Goal: Information Seeking & Learning: Learn about a topic

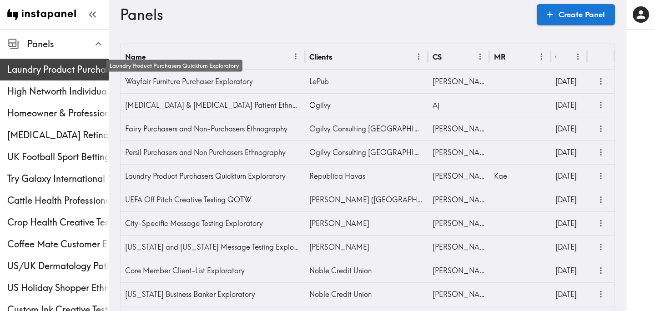
click at [69, 63] on span "Laundry Product Purchasers Quickturn Exploratory" at bounding box center [57, 69] width 101 height 13
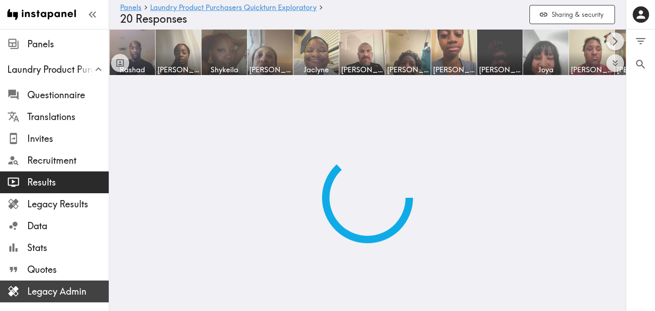
click at [60, 294] on span "Legacy Admin" at bounding box center [67, 291] width 81 height 13
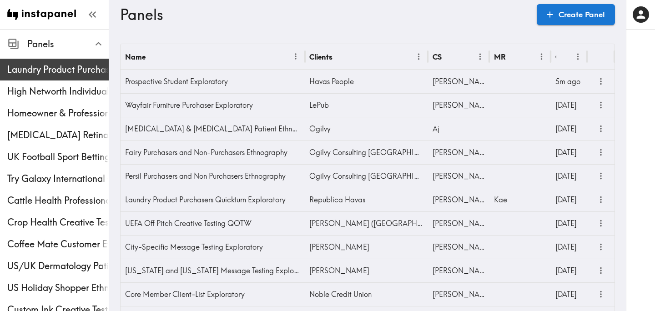
click at [57, 77] on span "Laundry Product Purchasers Quickturn Exploratory" at bounding box center [57, 69] width 101 height 16
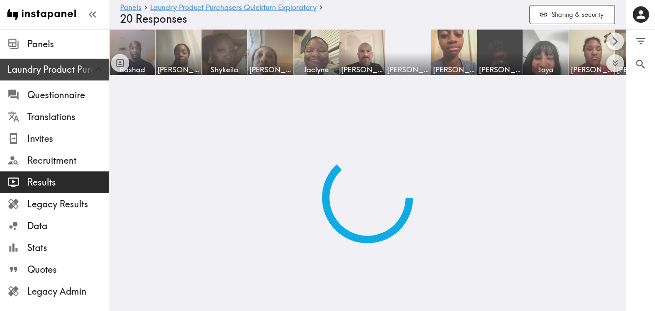
scroll to position [149, 0]
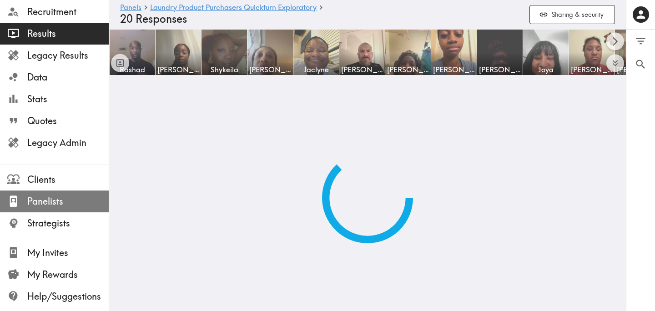
click at [64, 201] on span "Panelists" at bounding box center [67, 201] width 81 height 13
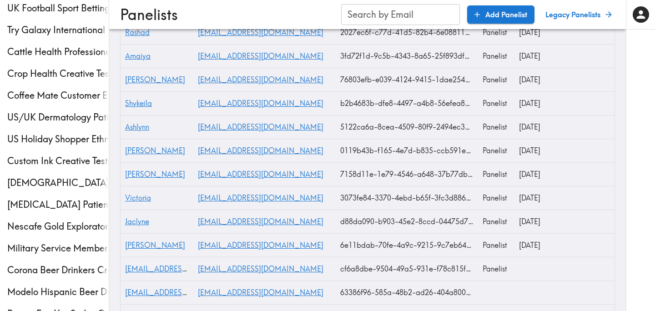
scroll to position [101, 0]
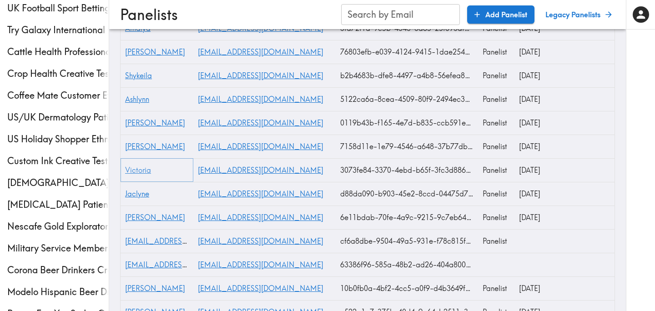
click at [141, 171] on span "Victoria" at bounding box center [138, 170] width 26 height 9
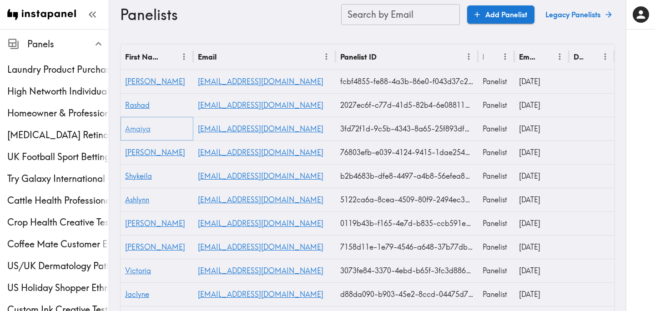
click at [141, 133] on span "Amaiya" at bounding box center [137, 128] width 25 height 9
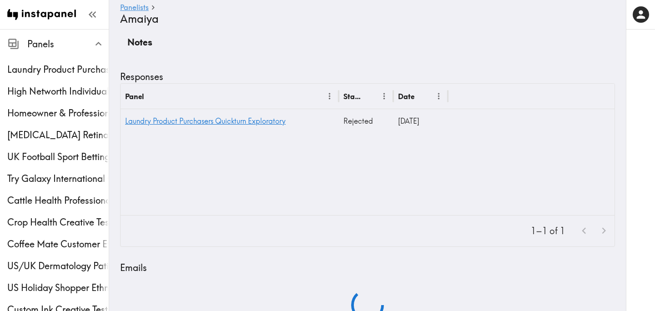
scroll to position [431, 0]
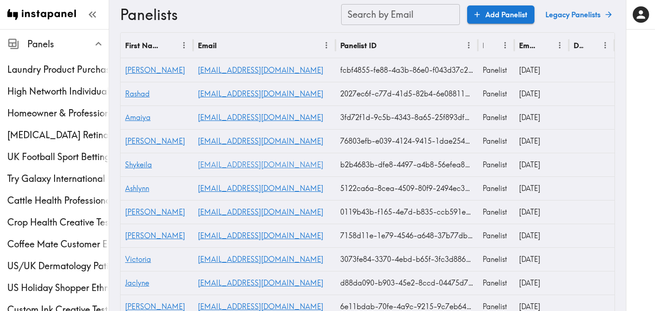
scroll to position [13, 0]
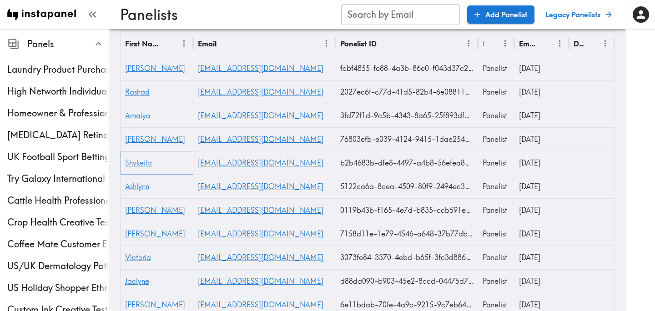
click at [146, 165] on span "Shykeila" at bounding box center [138, 162] width 27 height 9
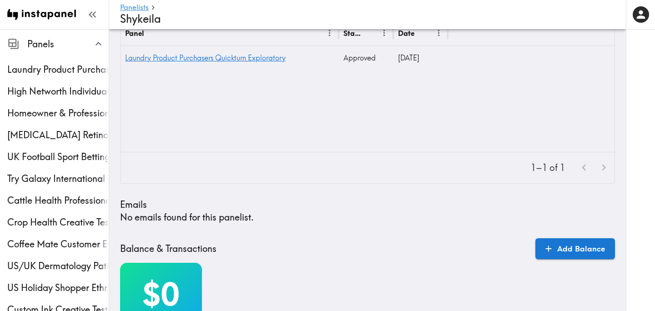
scroll to position [431, 0]
